Goal: Transaction & Acquisition: Purchase product/service

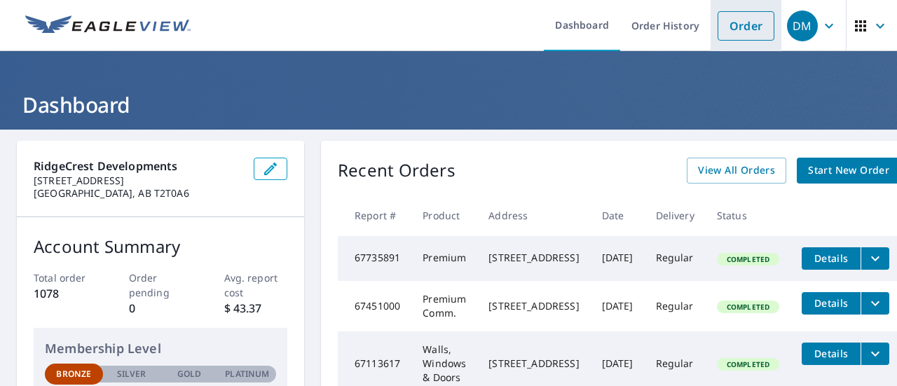
click at [741, 24] on link "Order" at bounding box center [745, 25] width 57 height 29
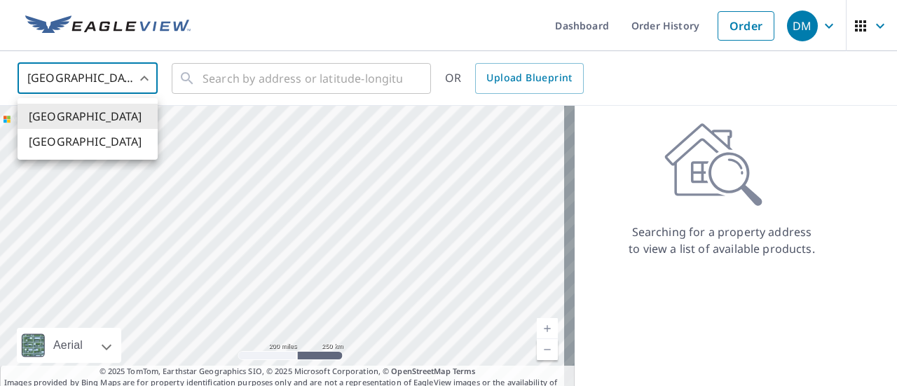
click at [147, 78] on body "DM DM Dashboard Order History Order DM United States US ​ ​ OR Upload Blueprint…" at bounding box center [448, 193] width 897 height 386
click at [118, 139] on li "[GEOGRAPHIC_DATA]" at bounding box center [88, 141] width 140 height 25
type input "CA"
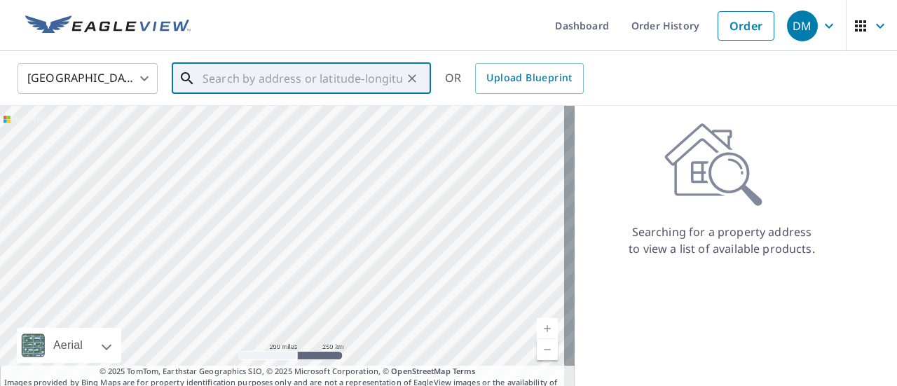
click at [240, 78] on input "text" at bounding box center [302, 78] width 200 height 39
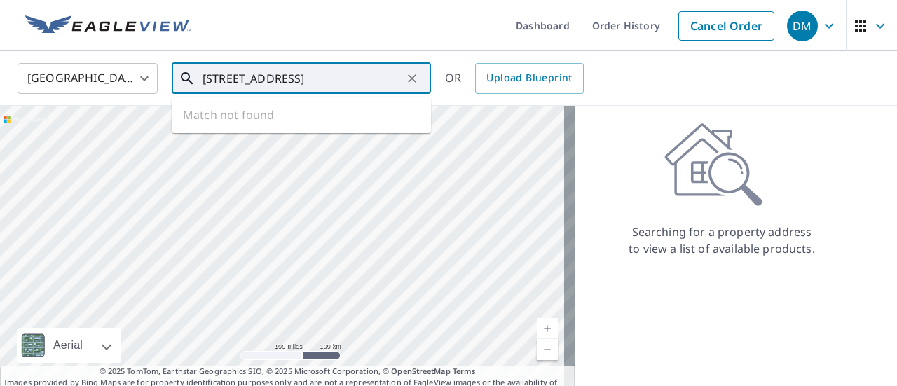
type input "[STREET_ADDRESS]"
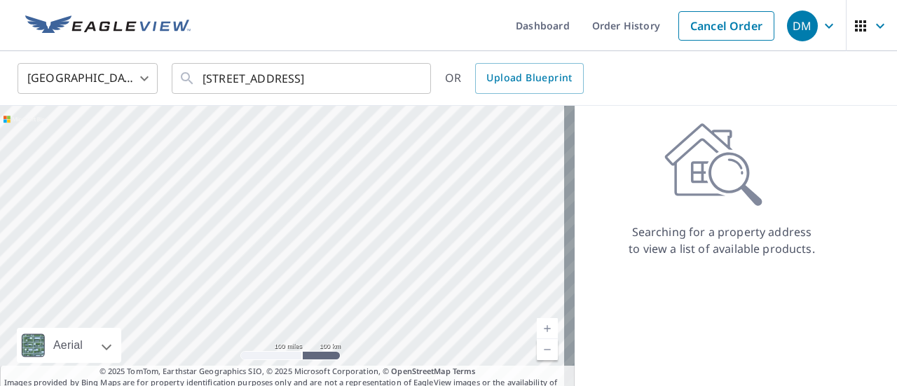
click at [646, 76] on div "[GEOGRAPHIC_DATA] [GEOGRAPHIC_DATA] ​ [STREET_ADDRESS] ​ OR Upload Blueprint" at bounding box center [443, 78] width 873 height 33
click at [387, 82] on input "[STREET_ADDRESS]" at bounding box center [302, 78] width 200 height 39
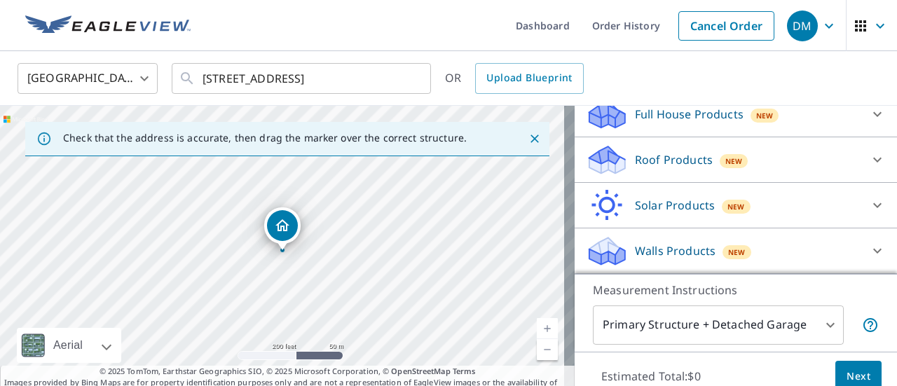
scroll to position [174, 0]
click at [683, 255] on p "Walls Products" at bounding box center [675, 250] width 81 height 17
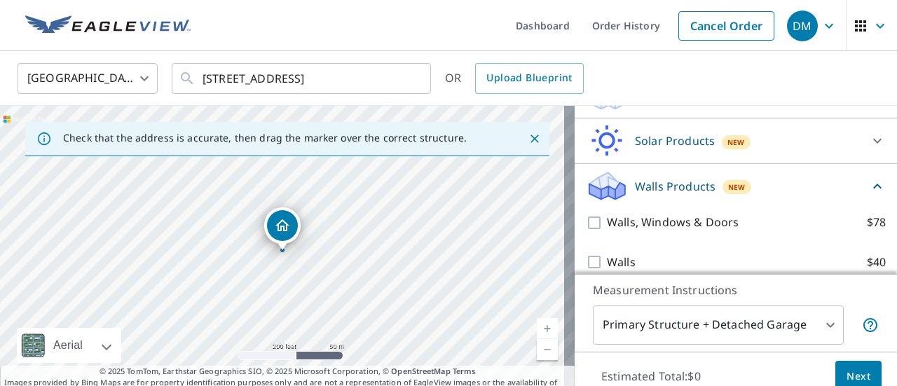
scroll to position [254, 0]
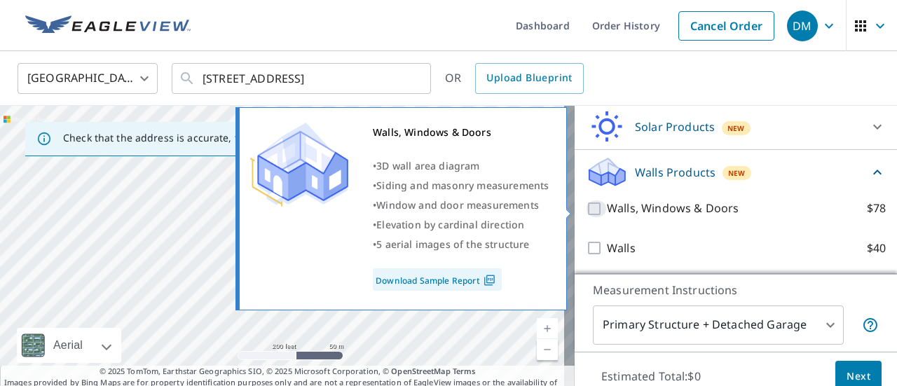
click at [586, 208] on input "Walls, Windows & Doors $78" at bounding box center [596, 208] width 21 height 17
checkbox input "true"
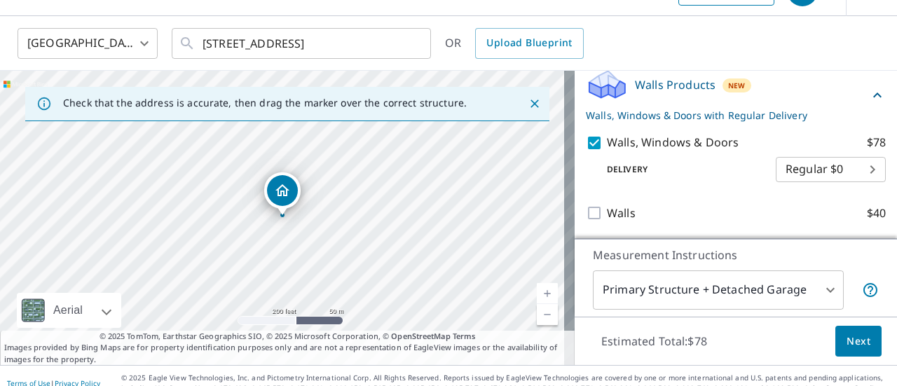
scroll to position [41, 0]
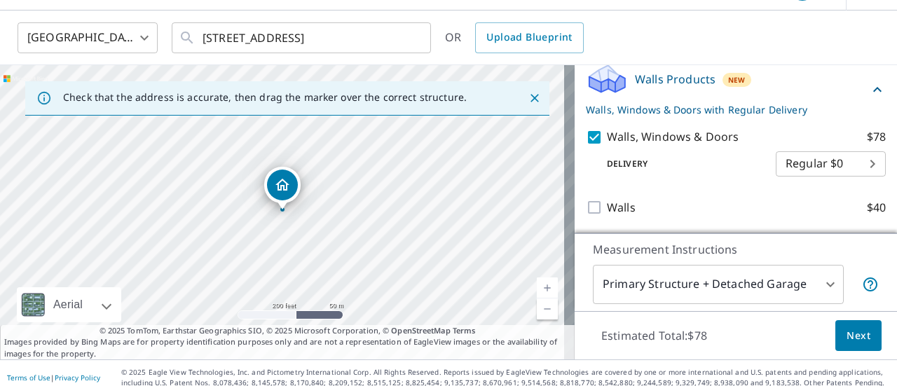
click at [847, 339] on span "Next" at bounding box center [858, 336] width 24 height 18
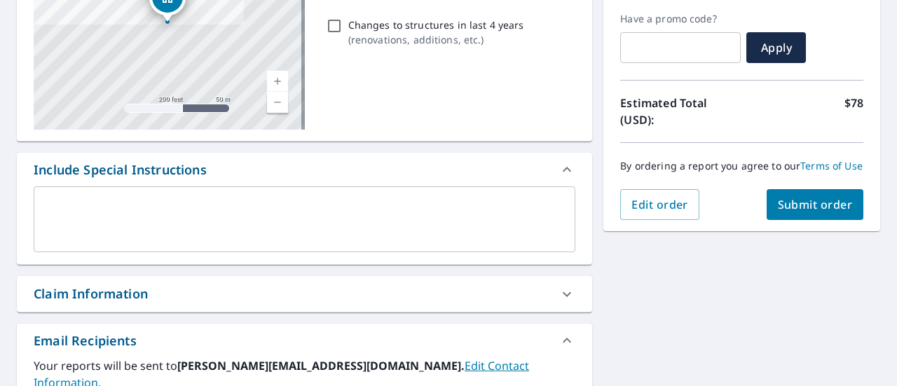
scroll to position [234, 0]
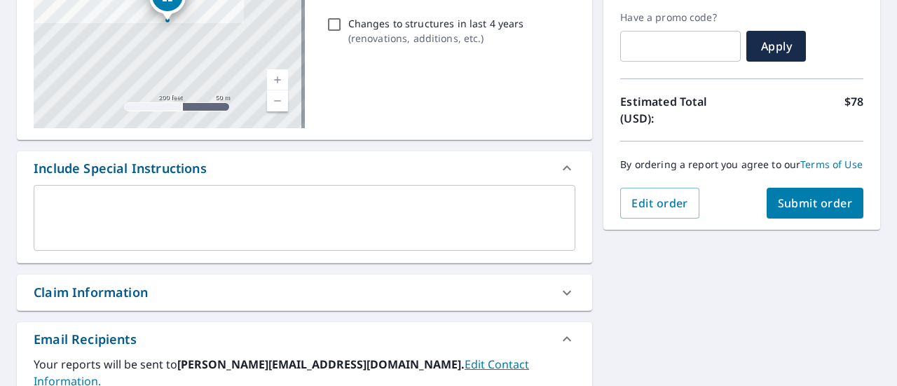
click at [810, 211] on span "Submit order" at bounding box center [815, 202] width 75 height 15
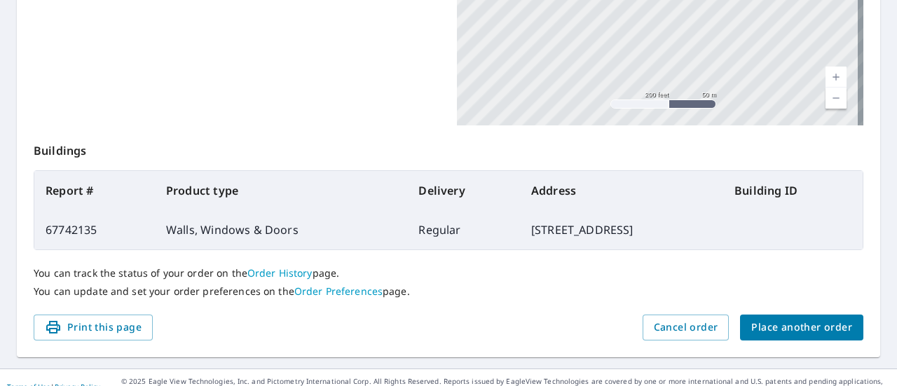
scroll to position [437, 0]
